Goal: Navigation & Orientation: Find specific page/section

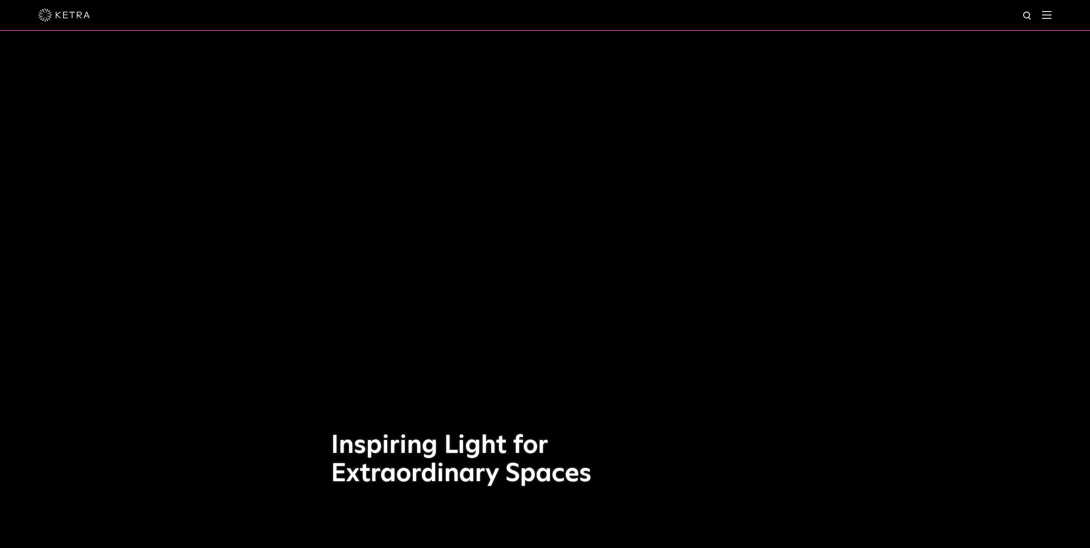
click at [1051, 21] on div at bounding box center [545, 15] width 1013 height 30
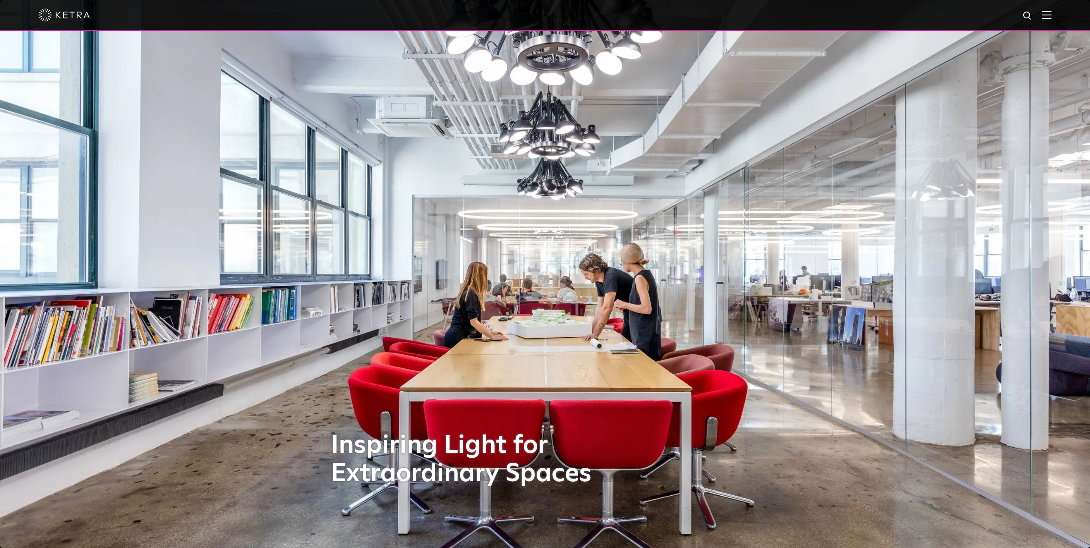
click at [1051, 15] on img at bounding box center [1046, 15] width 9 height 8
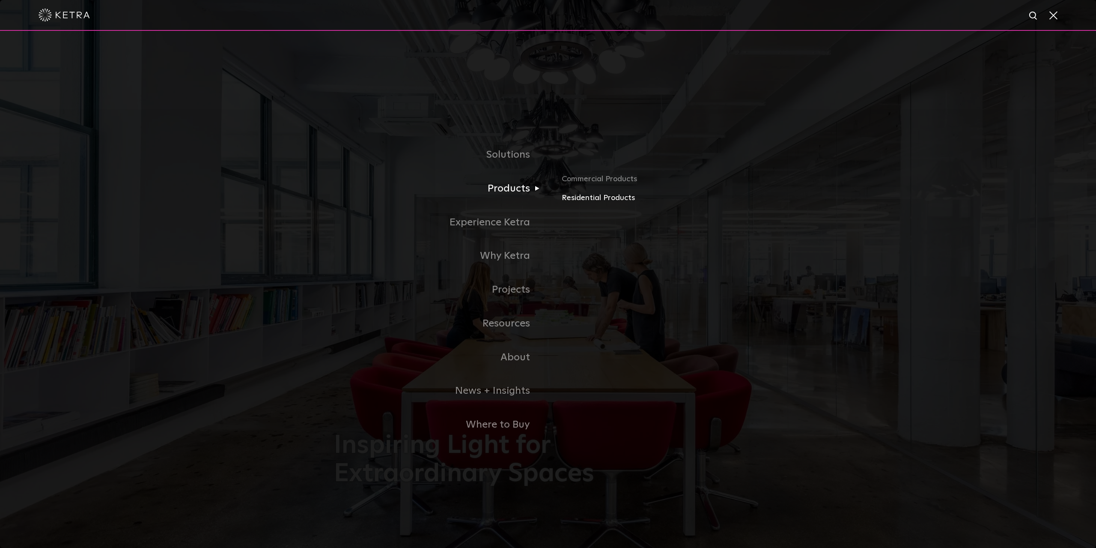
click at [613, 202] on link "Residential Products" at bounding box center [662, 198] width 200 height 12
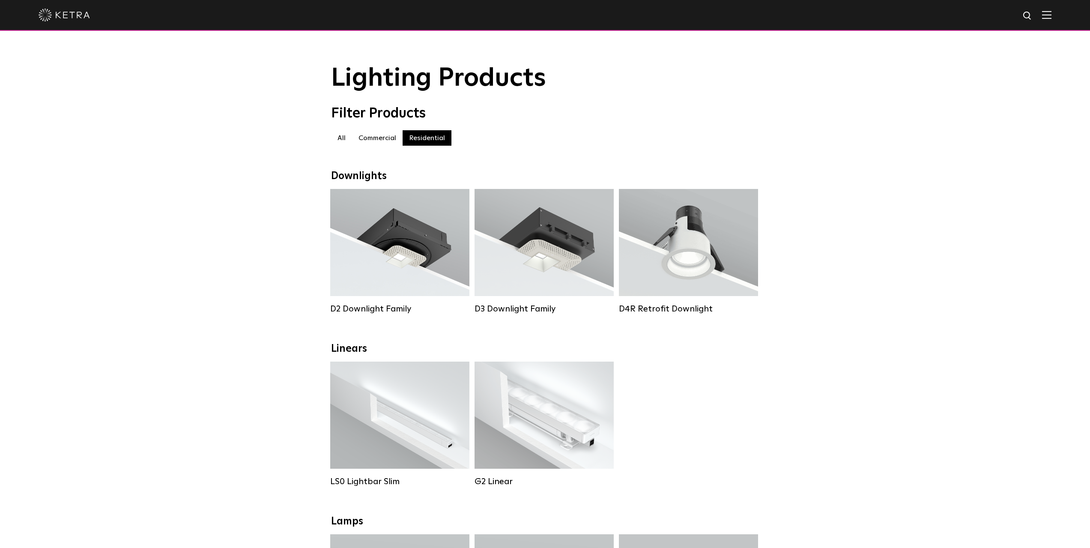
click at [1051, 13] on img at bounding box center [1046, 15] width 9 height 8
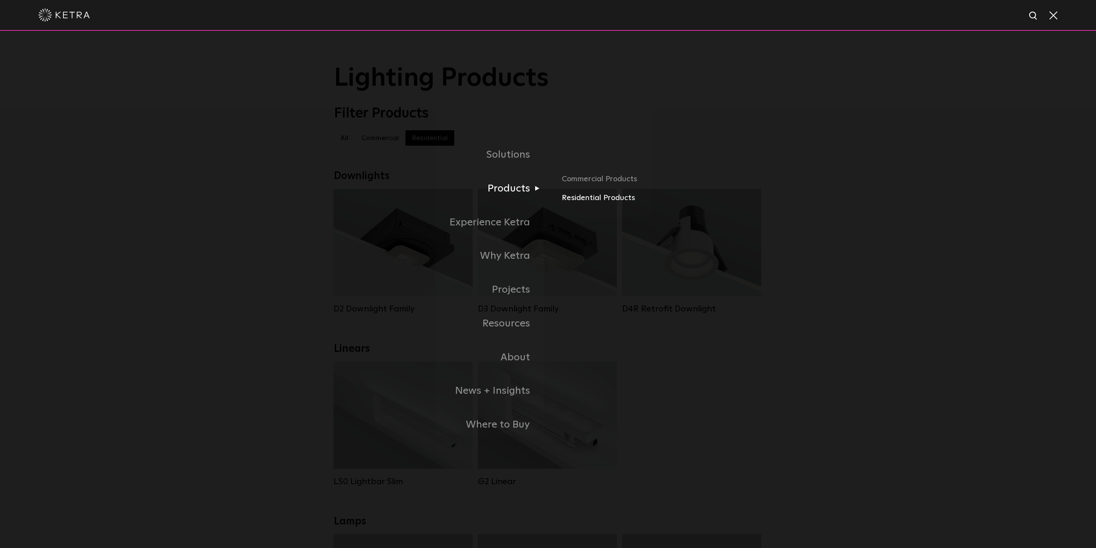
click at [581, 200] on link "Residential Products" at bounding box center [662, 198] width 200 height 12
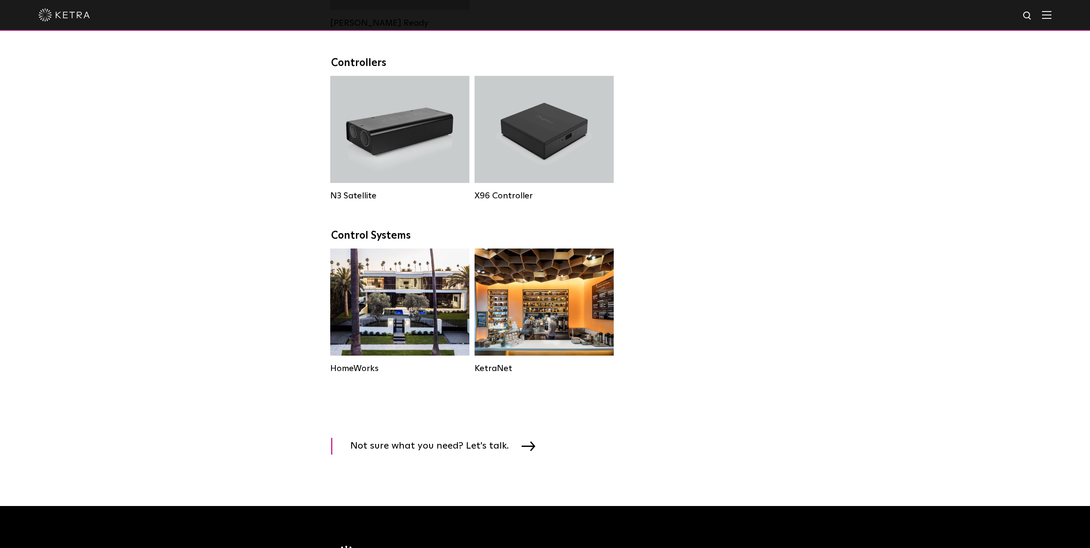
scroll to position [942, 0]
click at [59, 14] on img at bounding box center [64, 15] width 51 height 13
